Goal: Transaction & Acquisition: Download file/media

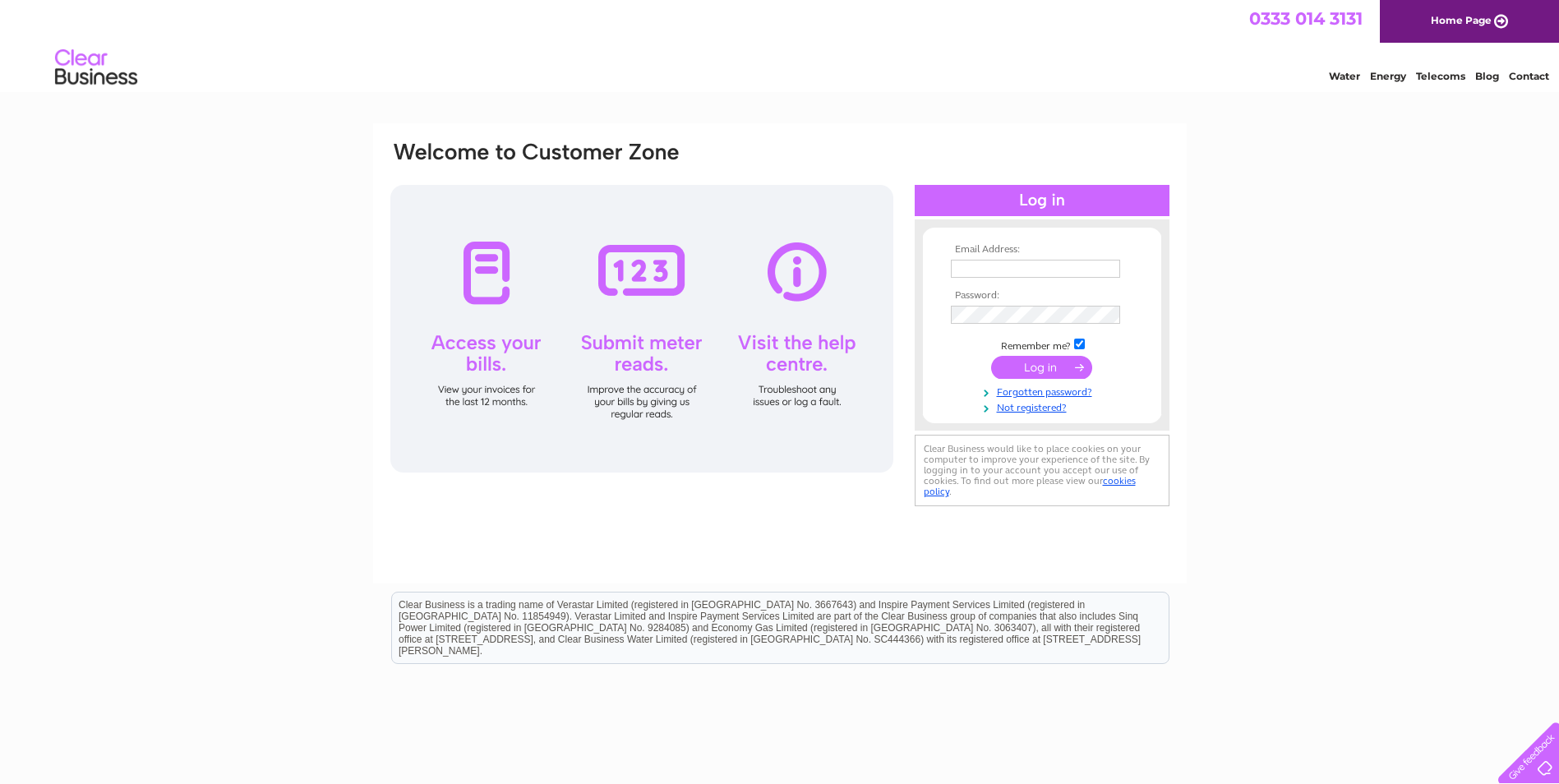
type input "accounts@fergusonmarine.com"
click at [1047, 367] on input "submit" at bounding box center [1042, 368] width 101 height 23
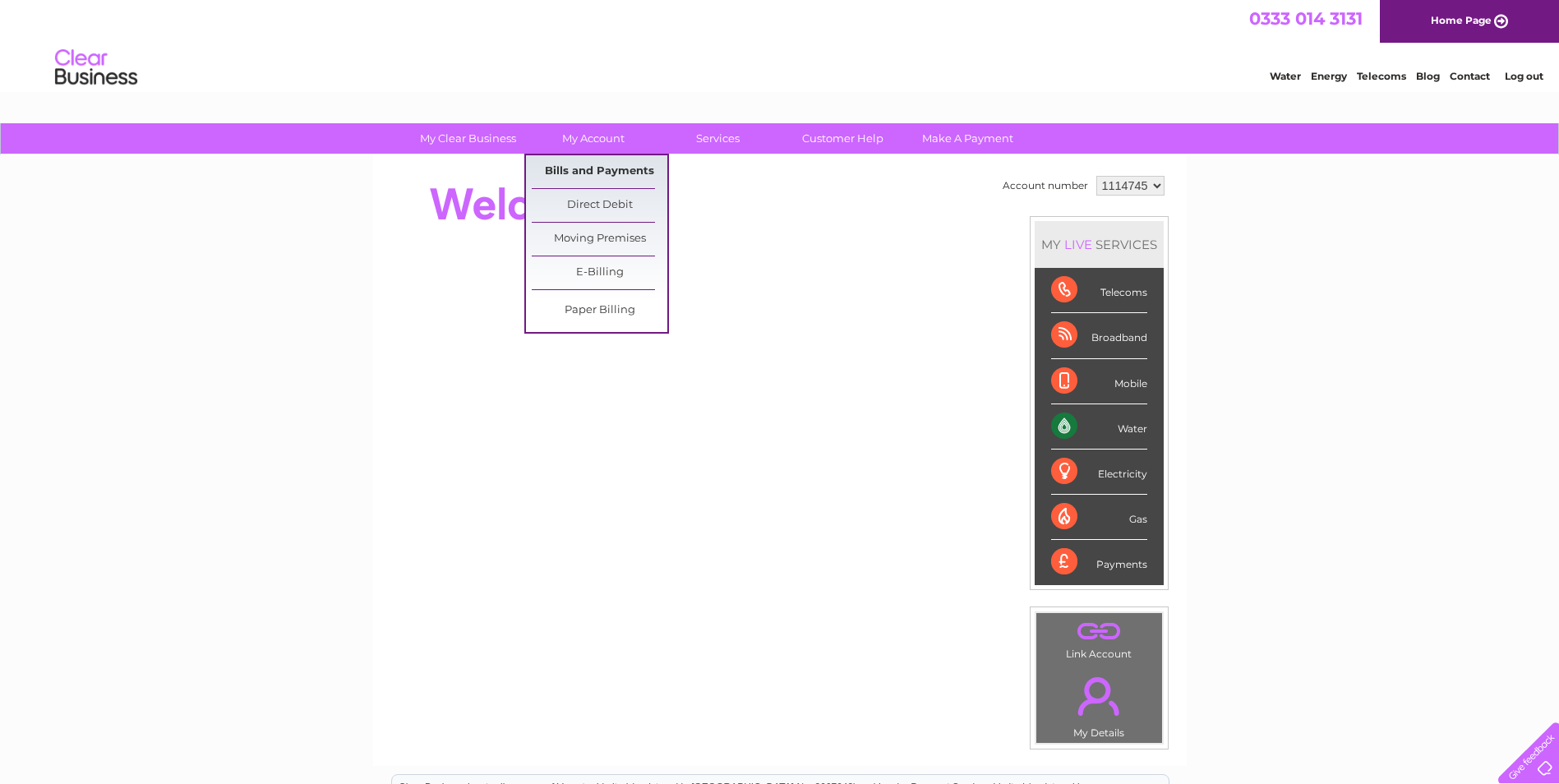
click at [596, 169] on link "Bills and Payments" at bounding box center [599, 171] width 136 height 32
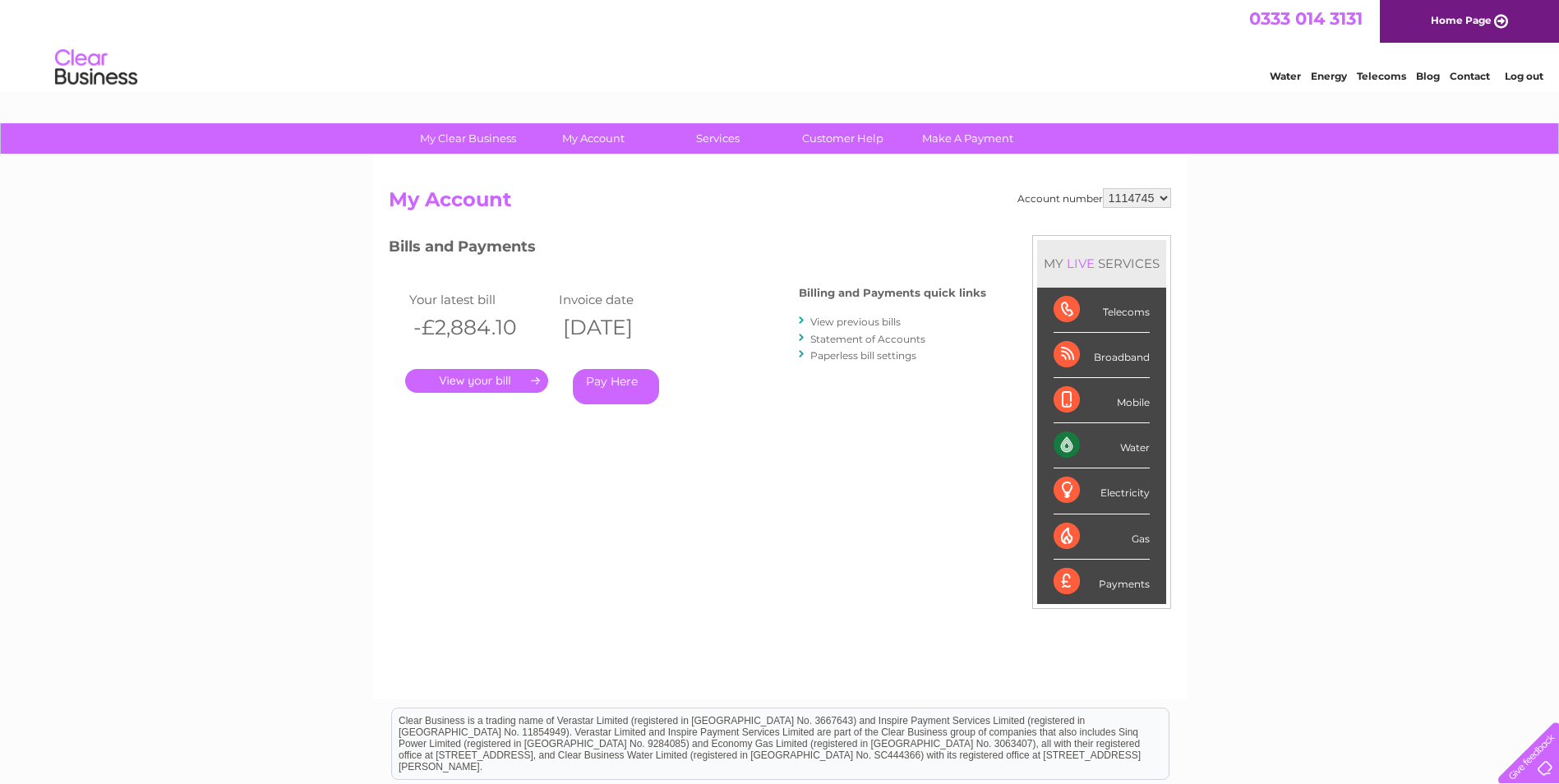
click at [463, 381] on link "." at bounding box center [477, 381] width 143 height 23
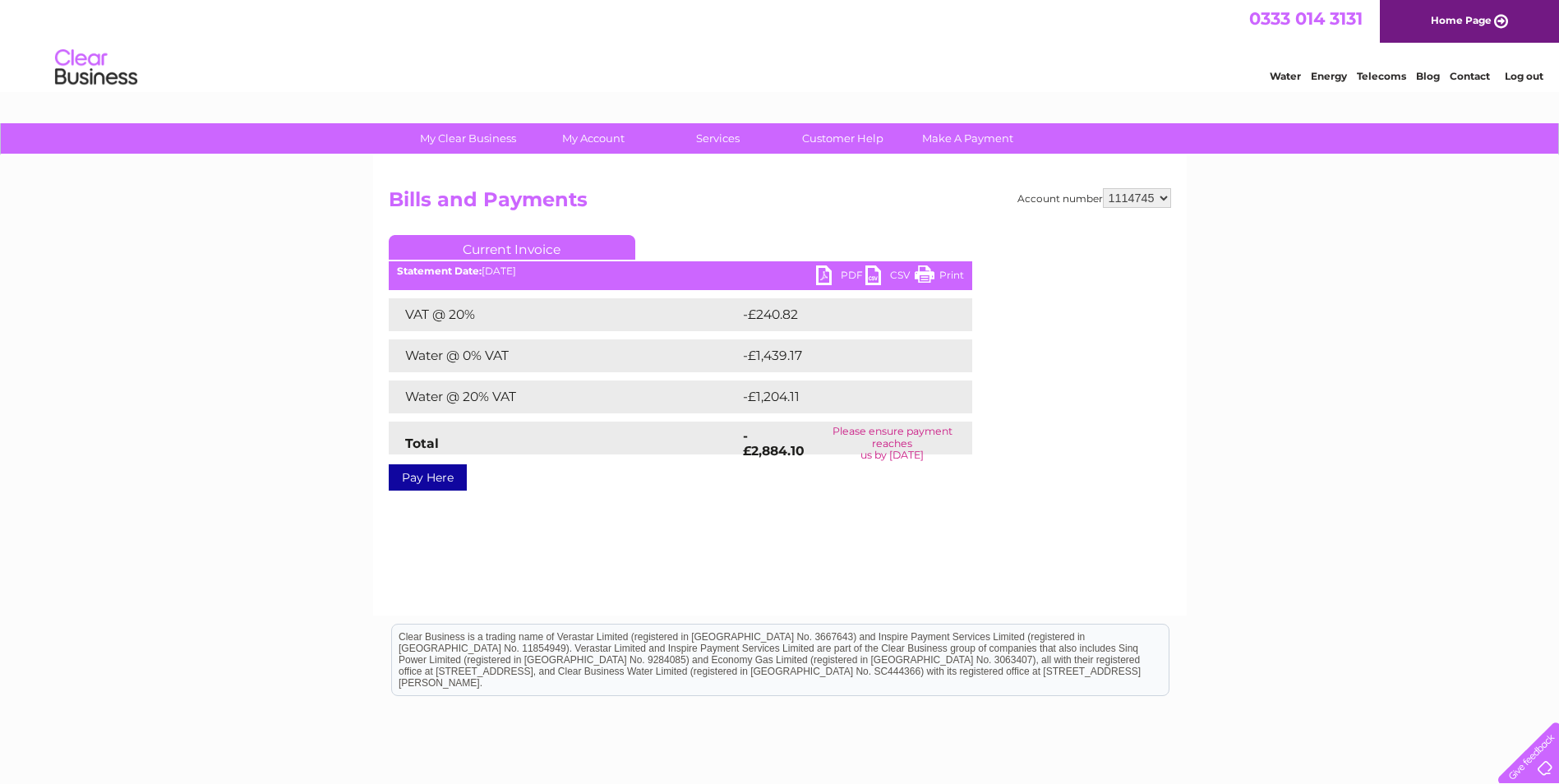
click at [824, 278] on link "PDF" at bounding box center [841, 278] width 50 height 23
